Goal: Feedback & Contribution: Leave review/rating

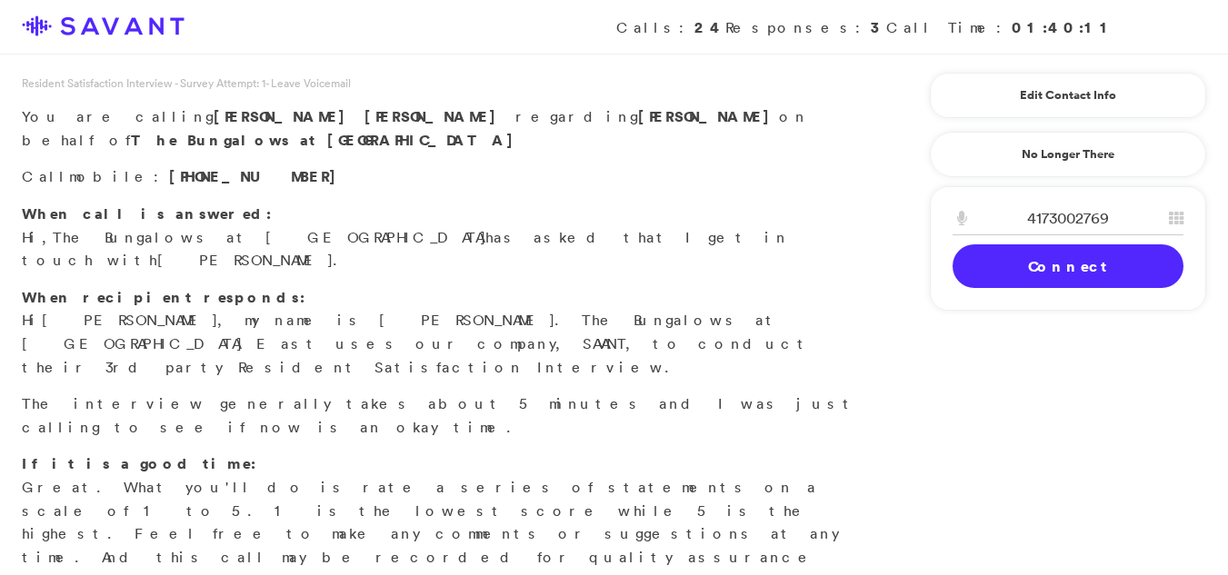
click at [1015, 273] on link "Connect" at bounding box center [1067, 266] width 231 height 44
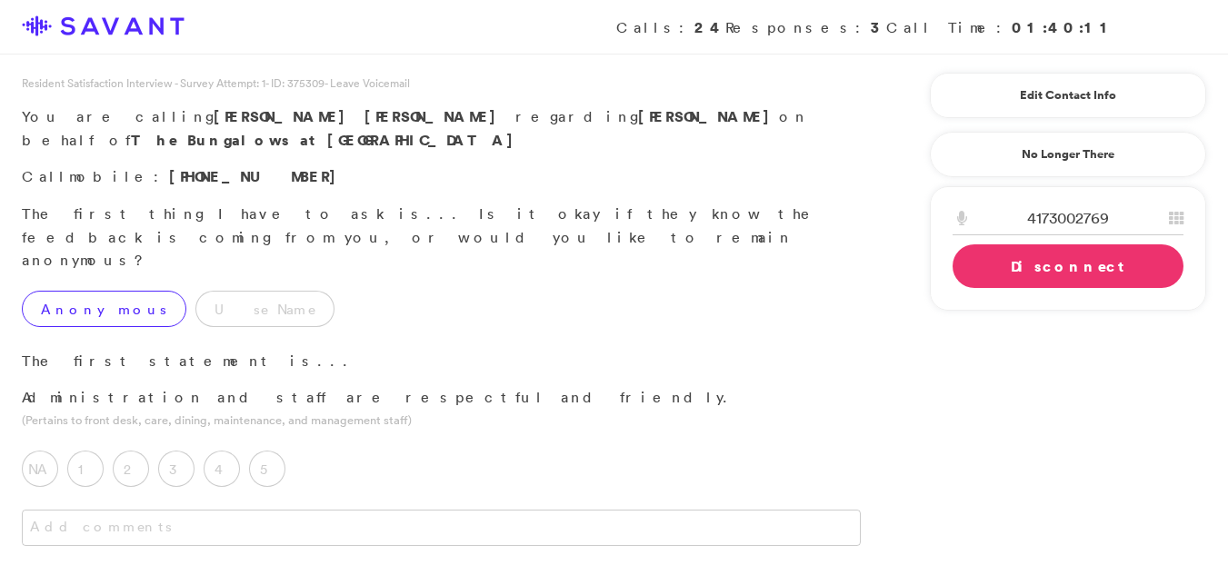
click at [87, 291] on label "Anonymous" at bounding box center [104, 309] width 165 height 36
click at [281, 451] on label "5" at bounding box center [267, 469] width 36 height 36
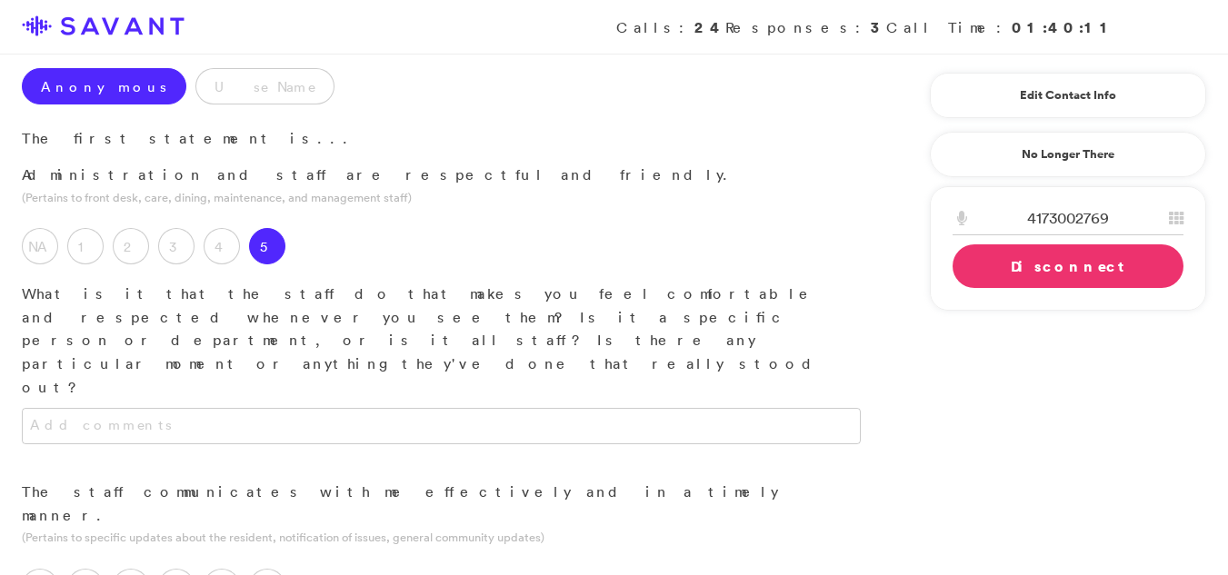
scroll to position [248, 0]
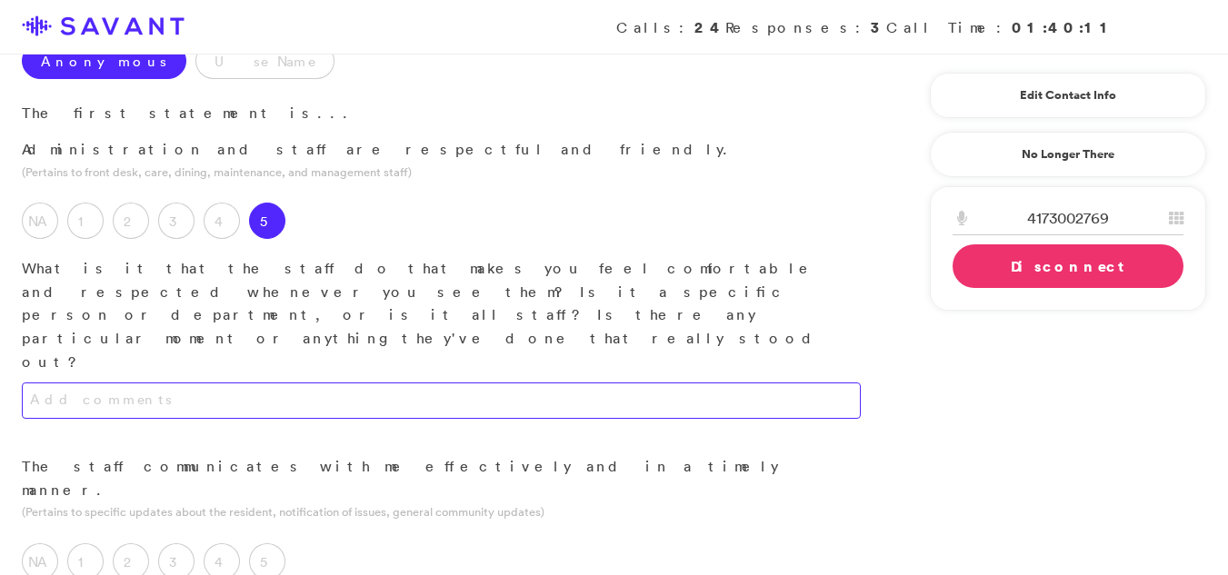
click at [563, 383] on textarea at bounding box center [441, 401] width 839 height 36
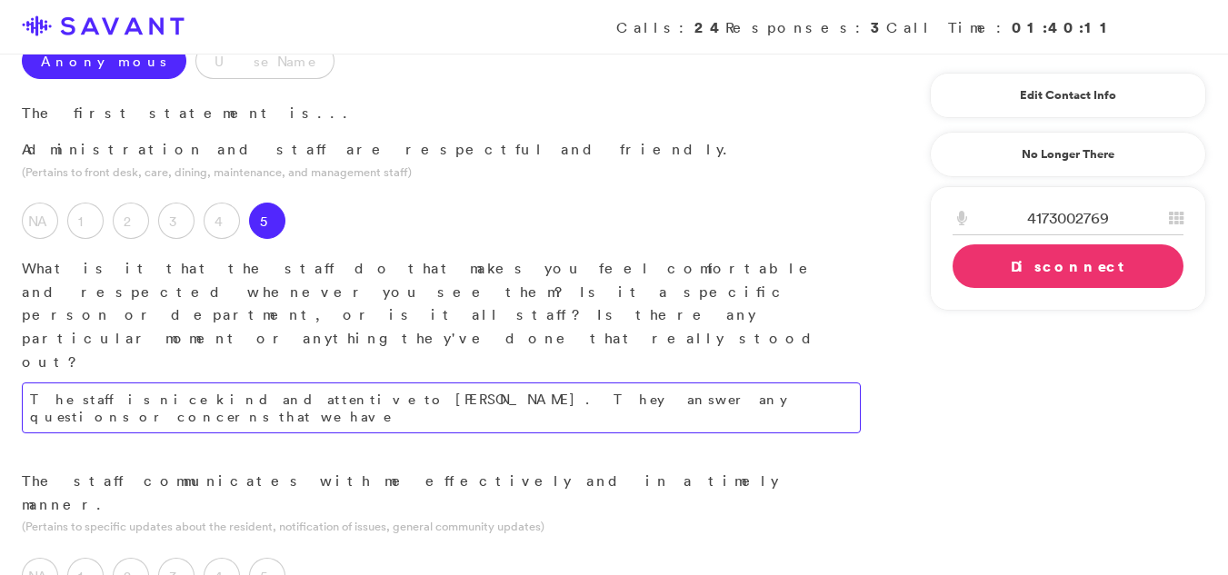
click at [642, 383] on textarea "The staff is nice kind and attentive to [PERSON_NAME]. They answer any question…" at bounding box center [441, 408] width 839 height 51
click at [638, 383] on textarea "The staff is nice kind and attentive to [PERSON_NAME]. They answer any question…" at bounding box center [441, 408] width 839 height 51
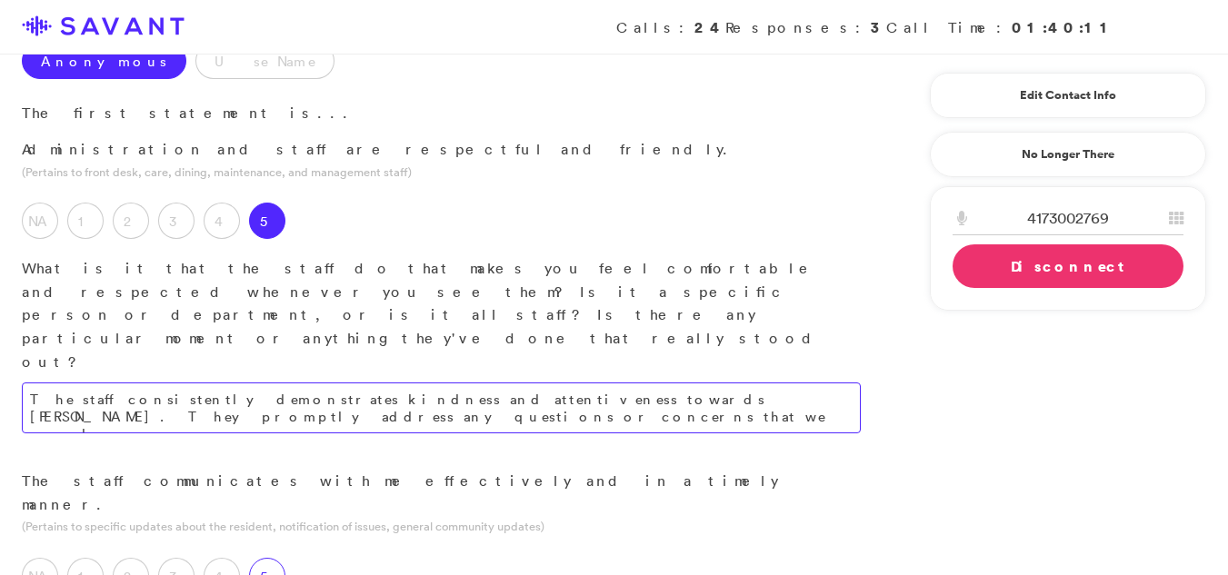
type textarea "The staff consistently demonstrates kindness and attentiveness towards [PERSON_…"
click at [274, 558] on label "5" at bounding box center [267, 576] width 36 height 36
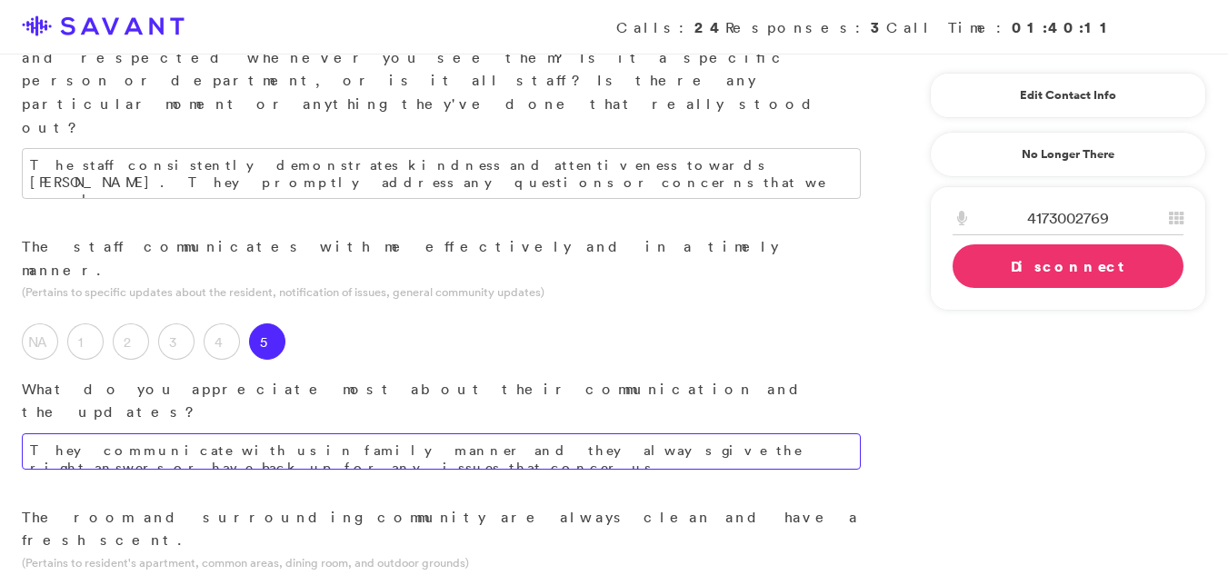
scroll to position [500, 0]
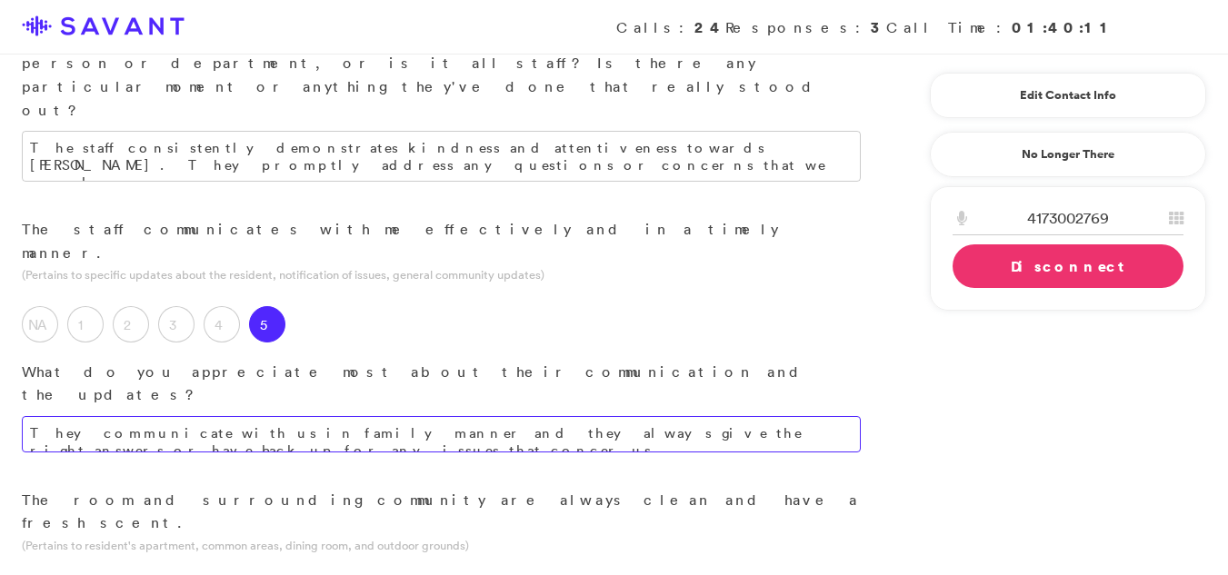
click at [828, 416] on textarea "They communicate with us in family manner and they always give the right answer…" at bounding box center [441, 434] width 839 height 36
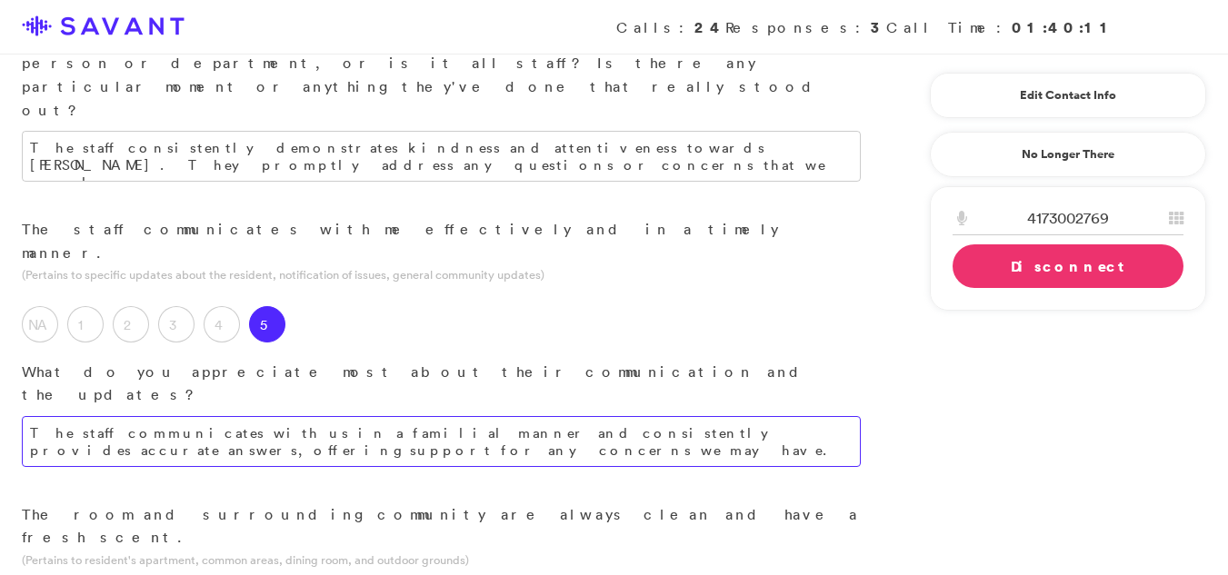
type textarea "The staff communicates with us in a familial manner and consistently provides a…"
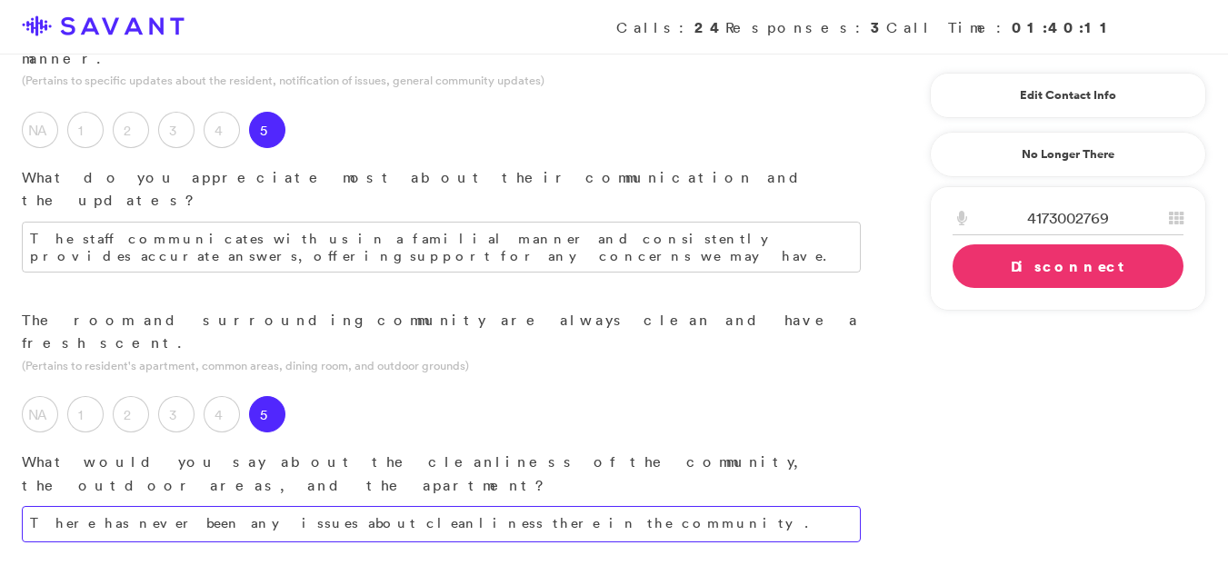
scroll to position [730, 0]
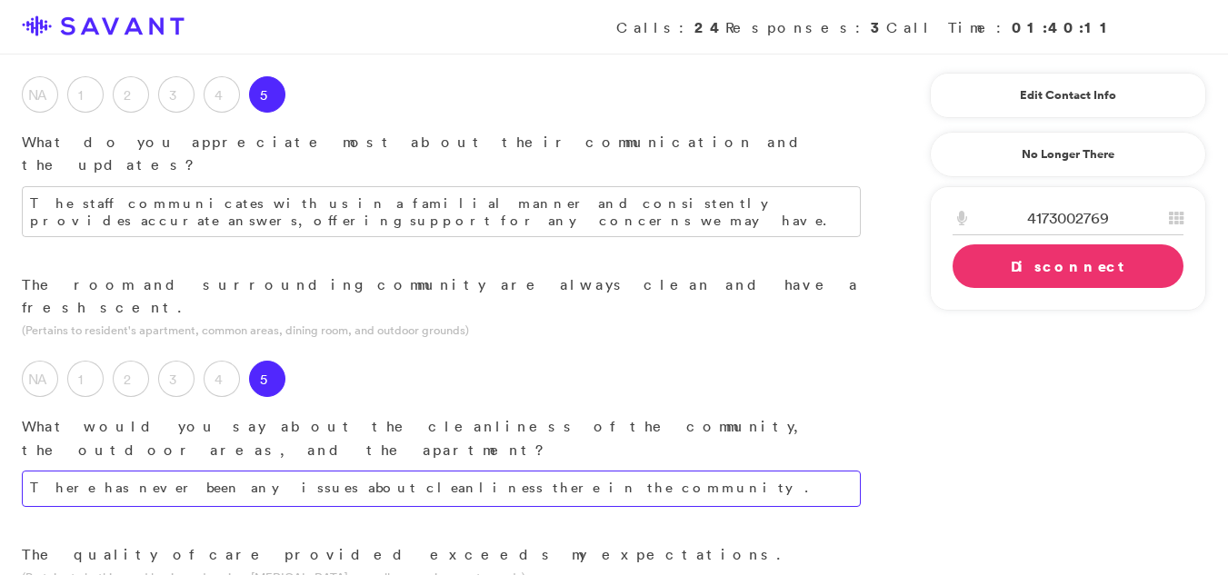
click at [571, 471] on textarea "There has never been any issues about cleanliness there in the community." at bounding box center [441, 489] width 839 height 36
type textarea "There have been no issues regarding cleanliness within the community."
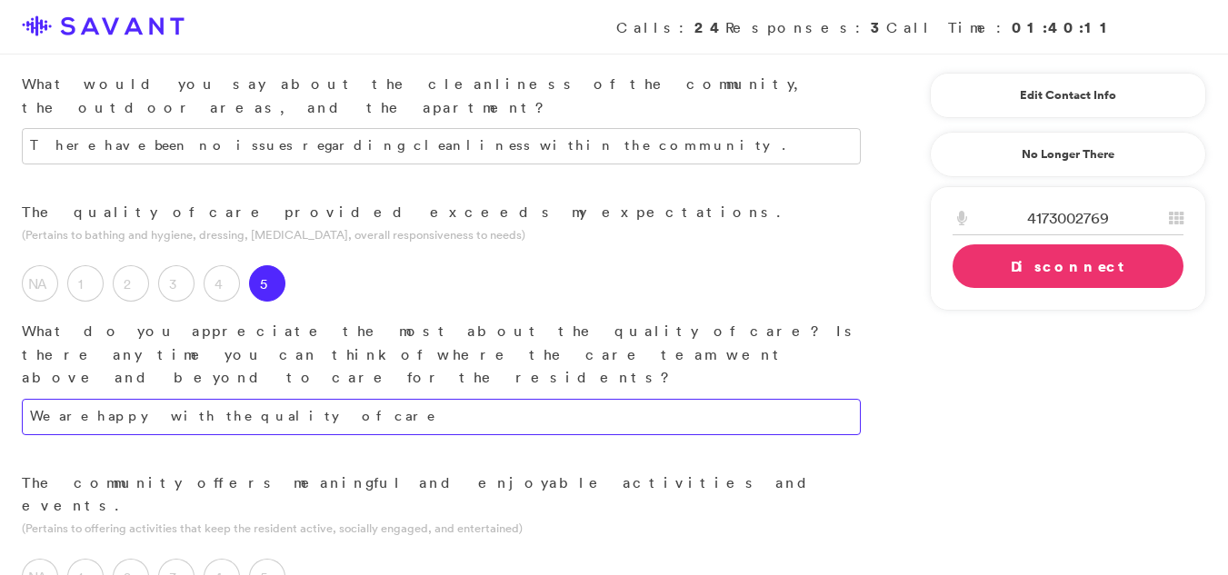
scroll to position [1082, 0]
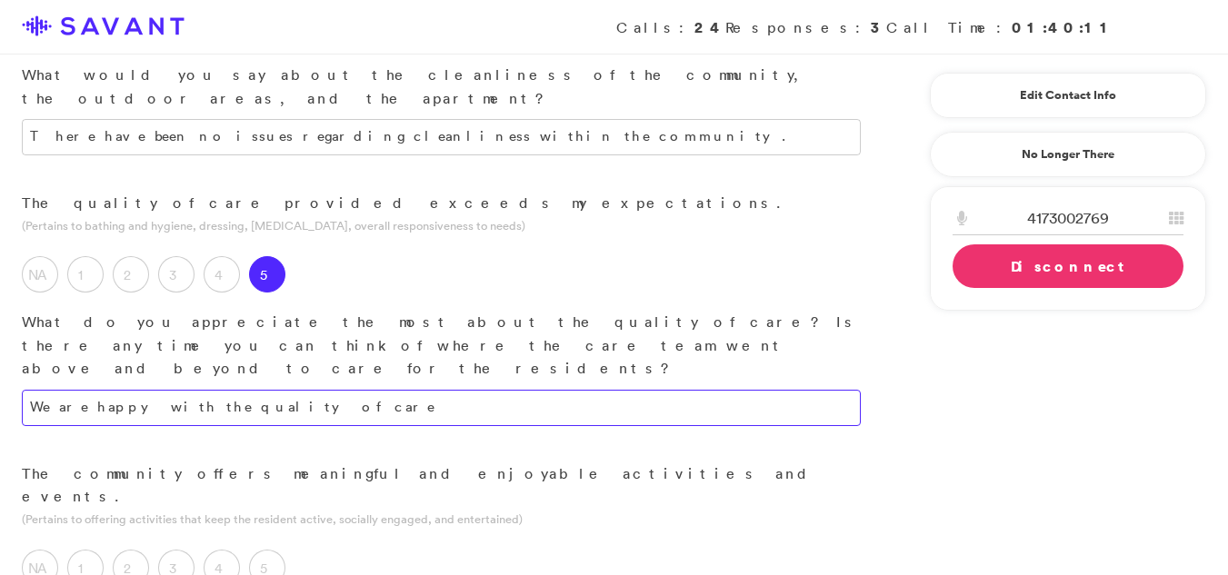
click at [305, 390] on textarea "We are happy with the quality of care" at bounding box center [441, 408] width 839 height 36
type textarea "We are happy with the quality of care."
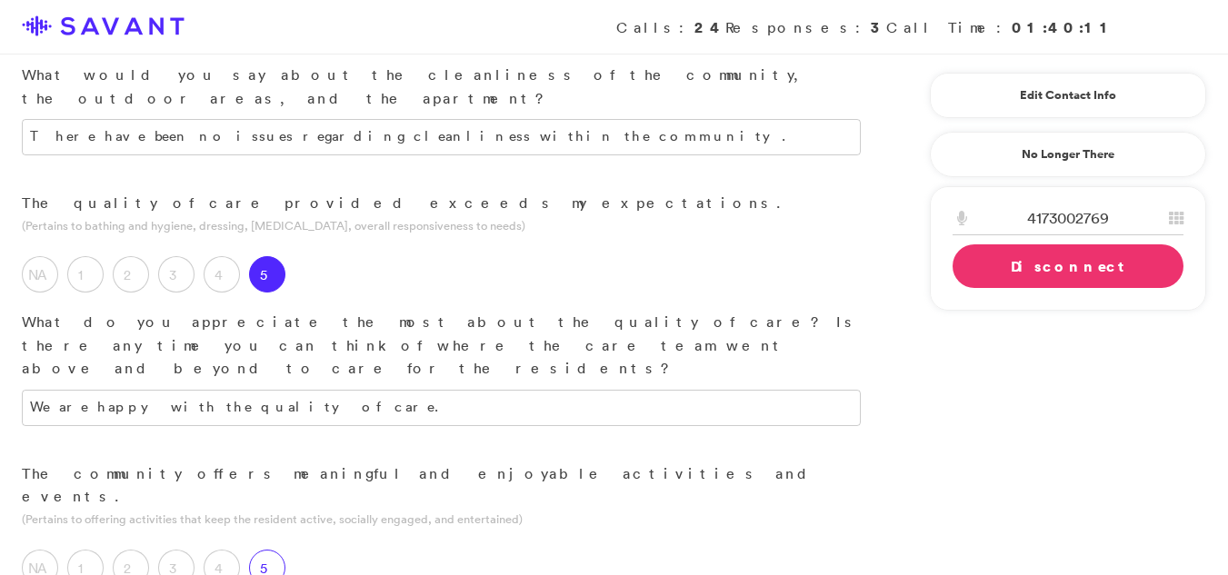
click at [261, 550] on label "5" at bounding box center [267, 568] width 36 height 36
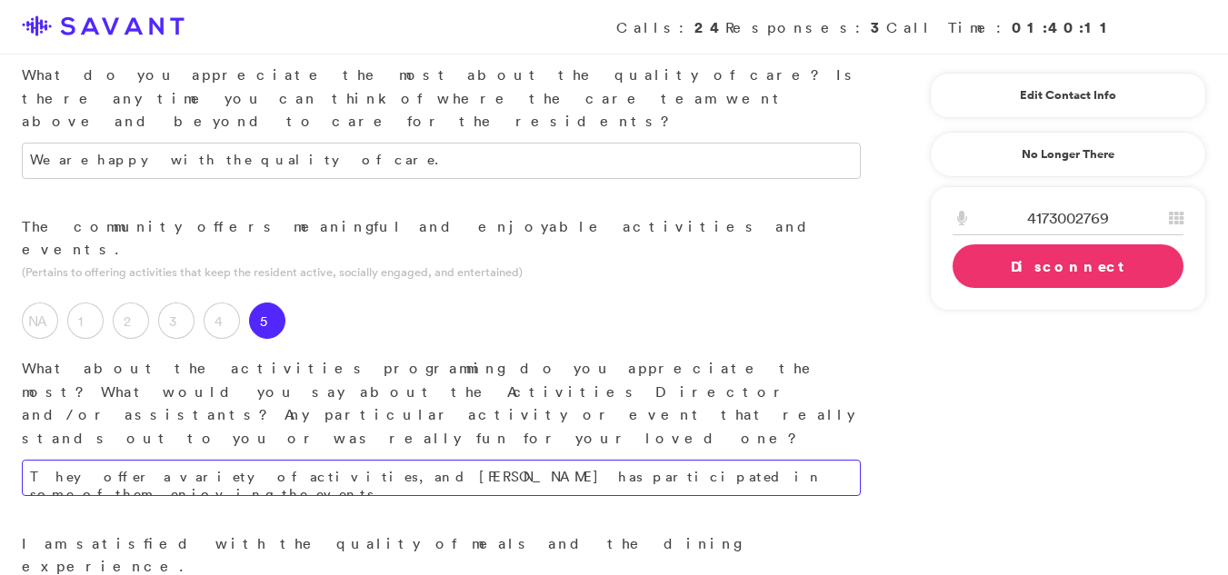
scroll to position [1333, 0]
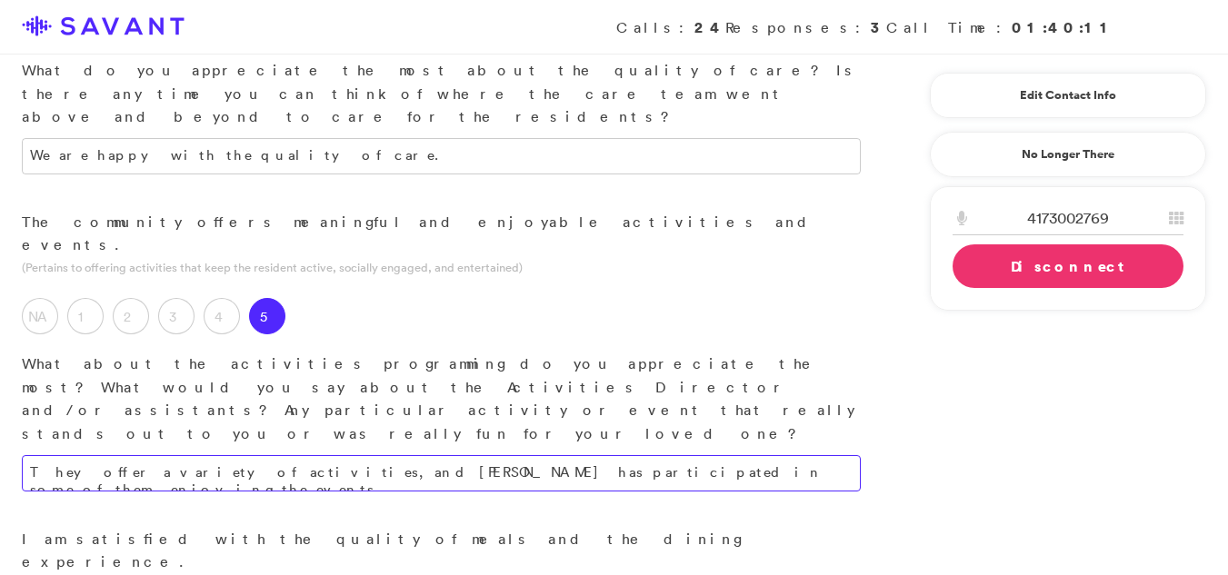
type textarea "They offer a variety of activities, and [PERSON_NAME] has participated in some …"
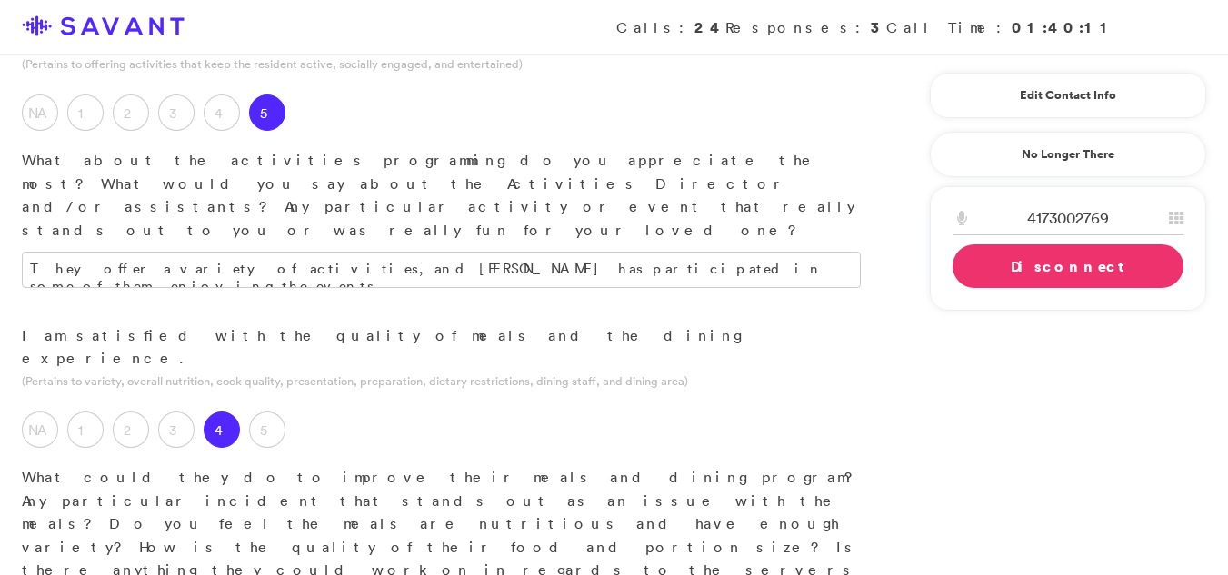
scroll to position [1571, 0]
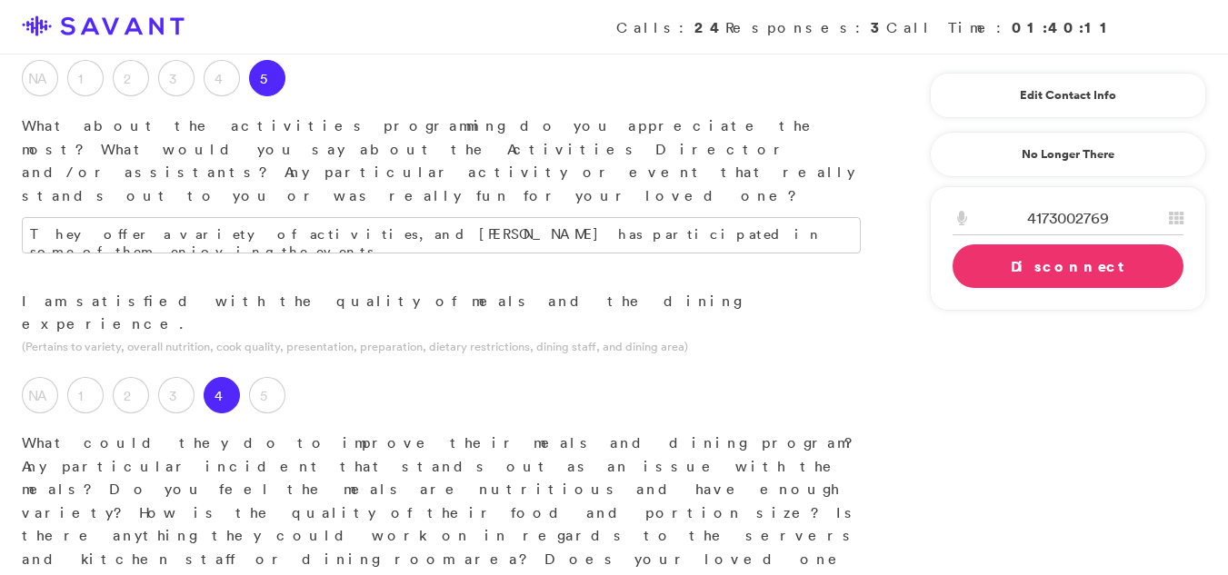
drag, startPoint x: 342, startPoint y: 275, endPoint x: 317, endPoint y: 270, distance: 25.1
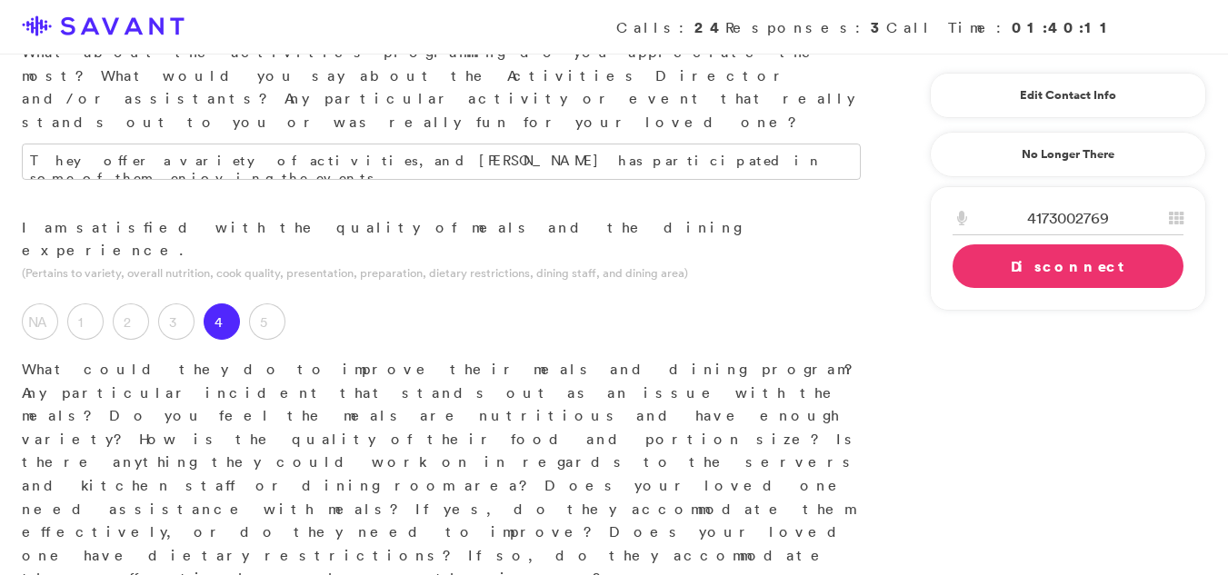
scroll to position [1748, 0]
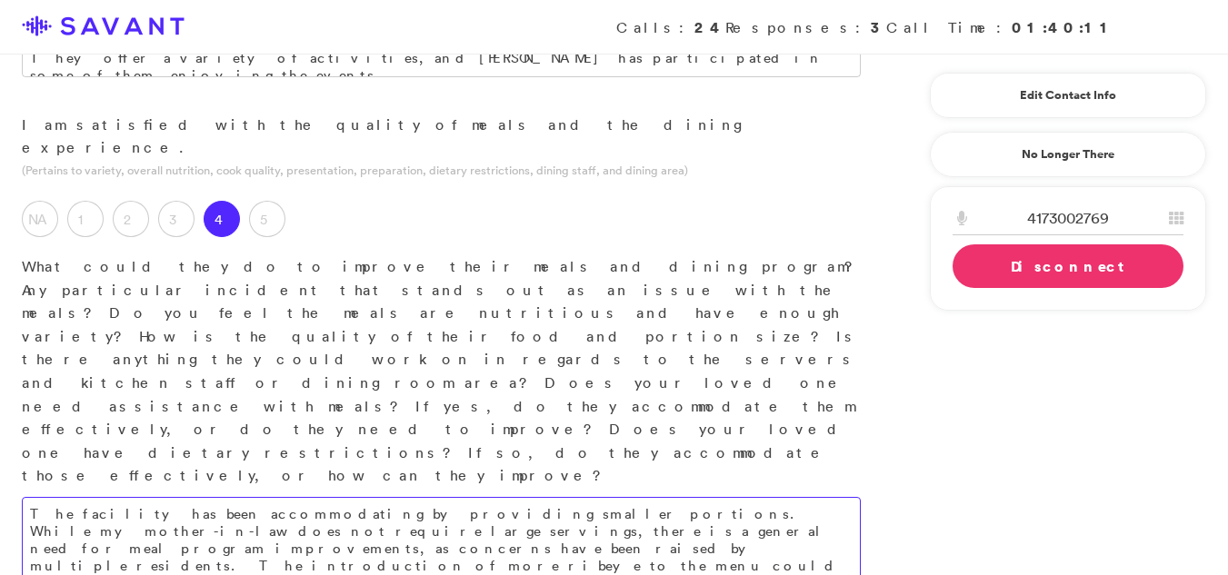
type textarea "The facility has been accommodating by providing smaller portions. While my mot…"
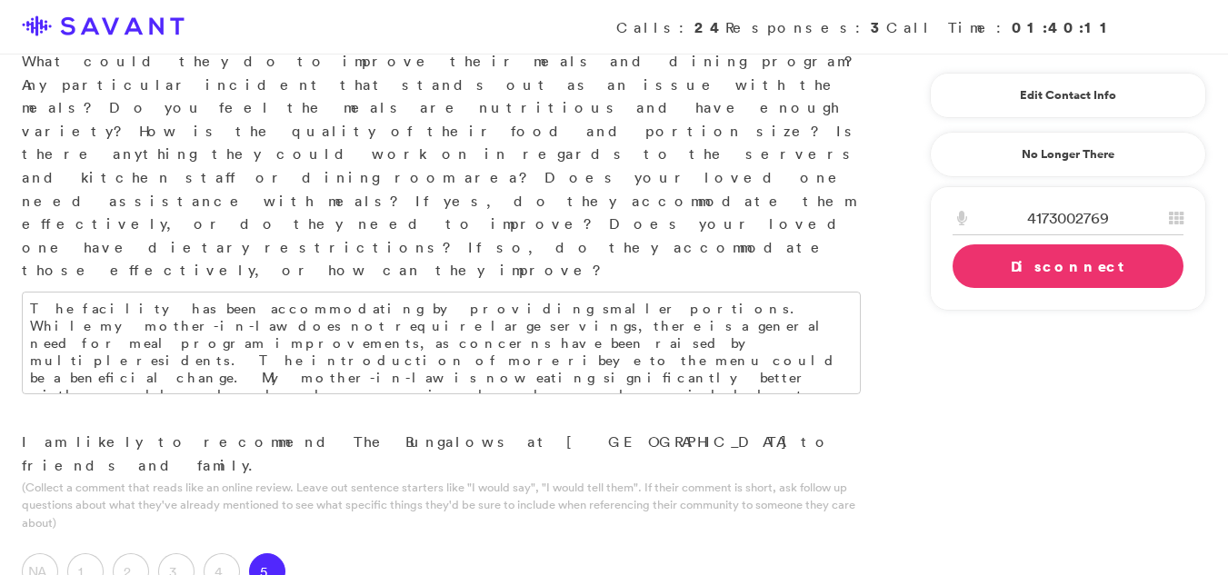
scroll to position [1963, 0]
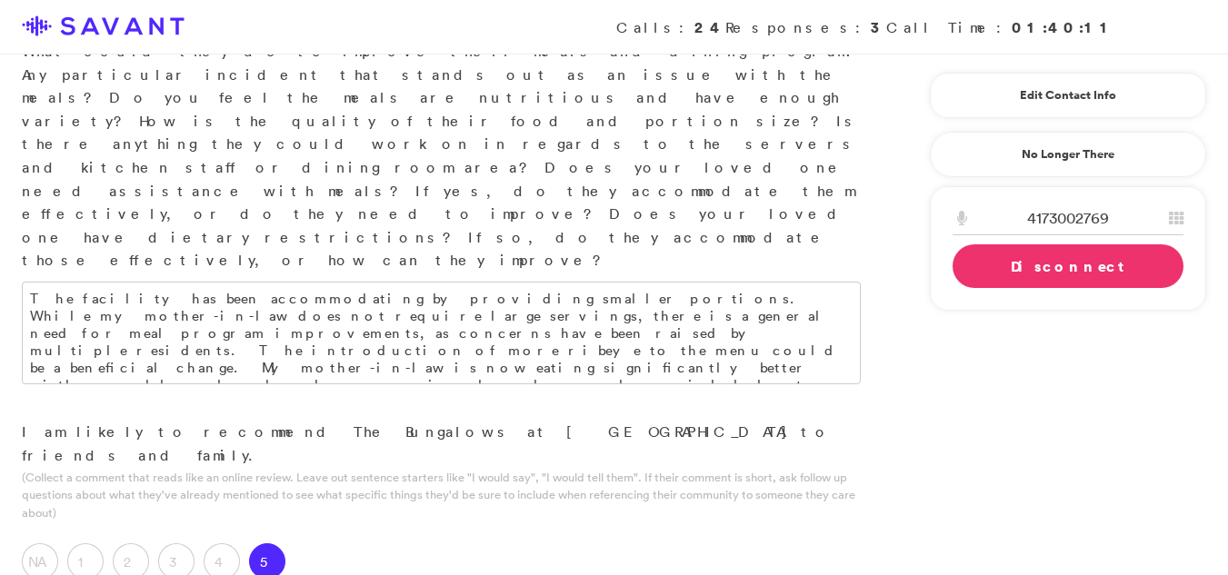
type textarea "The community's smaller size fosters a sense of familiarity, allowing residents…"
type textarea "The community is all one level and it small and very personiable."
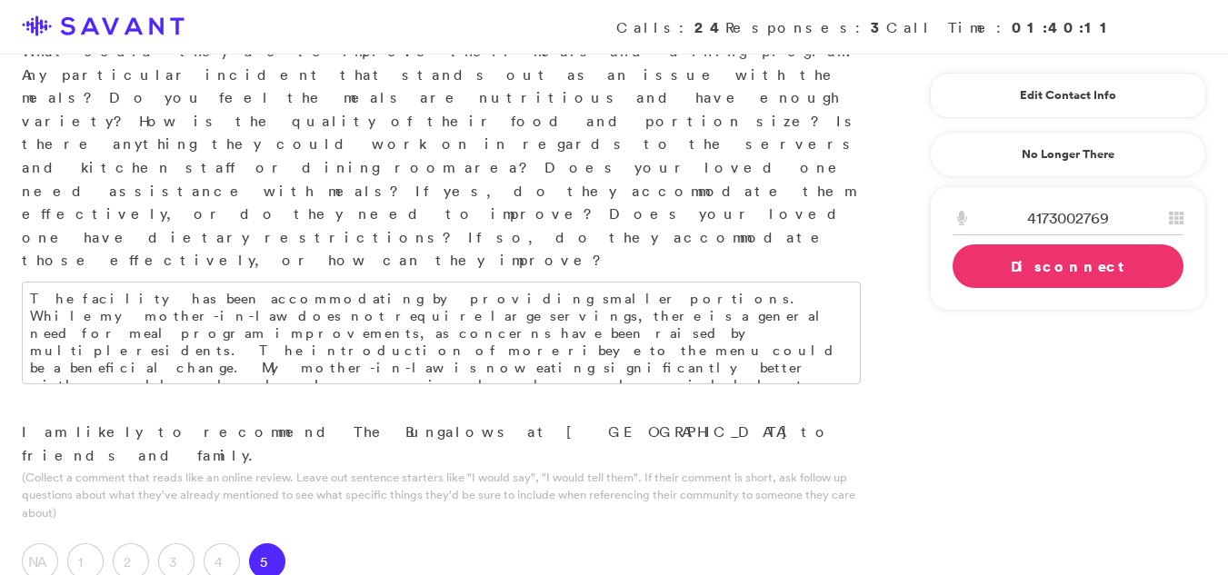
type textarea "While the community is very nice, it would be beneficial if the pricing were ad…"
type textarea "The community features a single level, making it both compact and fosters a per…"
drag, startPoint x: 1220, startPoint y: 418, endPoint x: 1241, endPoint y: 454, distance: 41.9
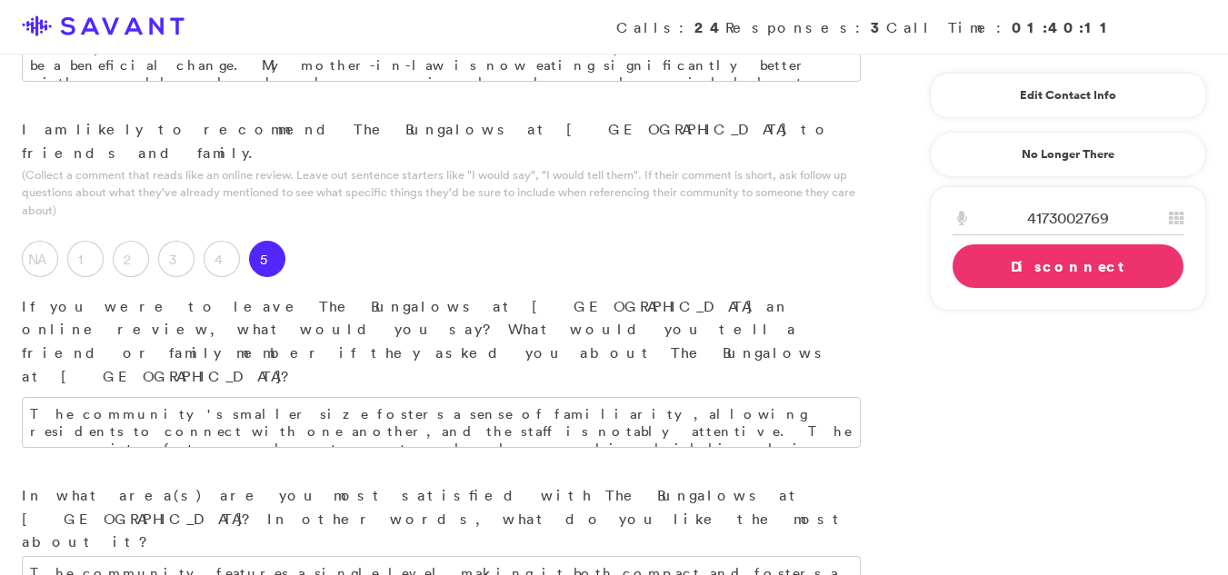
scroll to position [2276, 0]
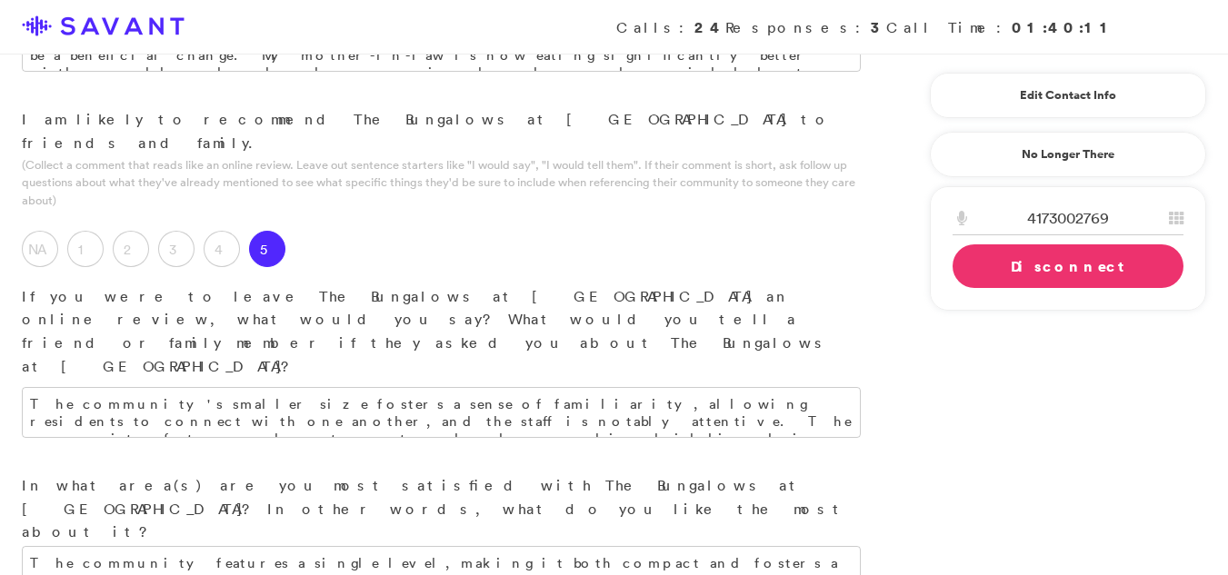
click at [1227, 10] on div "Calls: 24 Responses: 3 Call Time: 01:40:11" at bounding box center [614, 27] width 1228 height 55
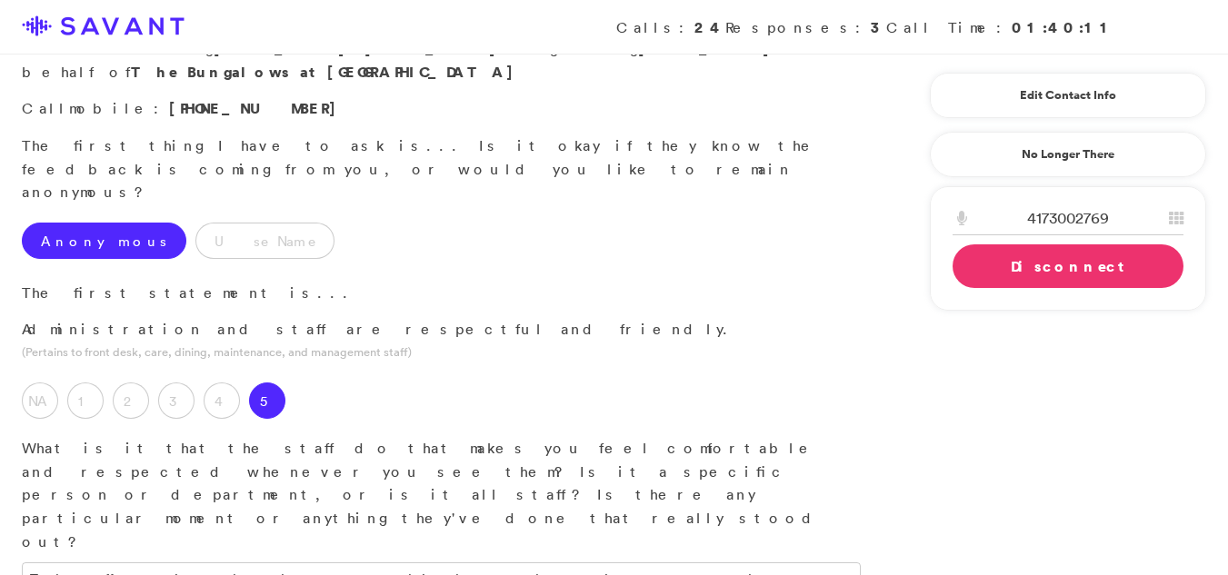
scroll to position [0, 0]
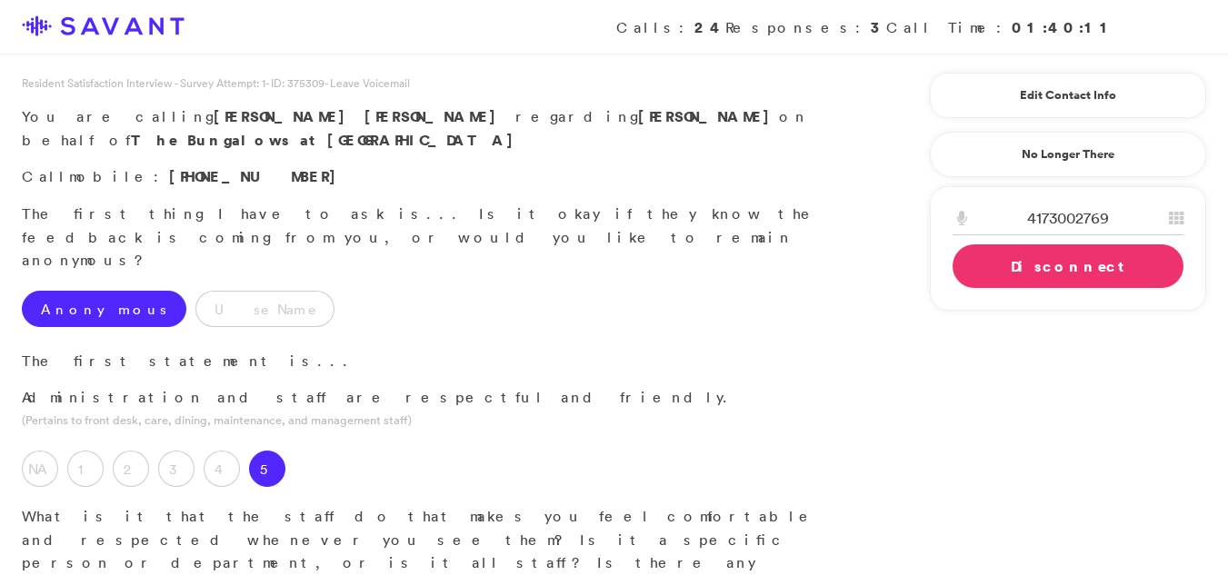
click at [1027, 279] on link "Disconnect" at bounding box center [1067, 266] width 231 height 44
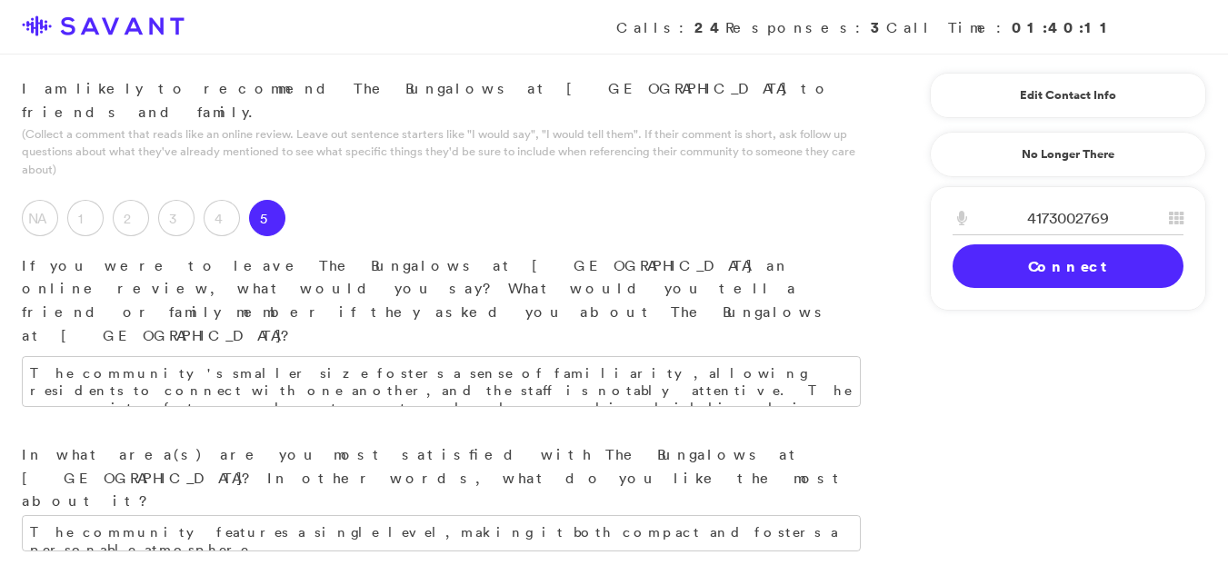
scroll to position [2433, 0]
